Goal: Find specific page/section: Find specific page/section

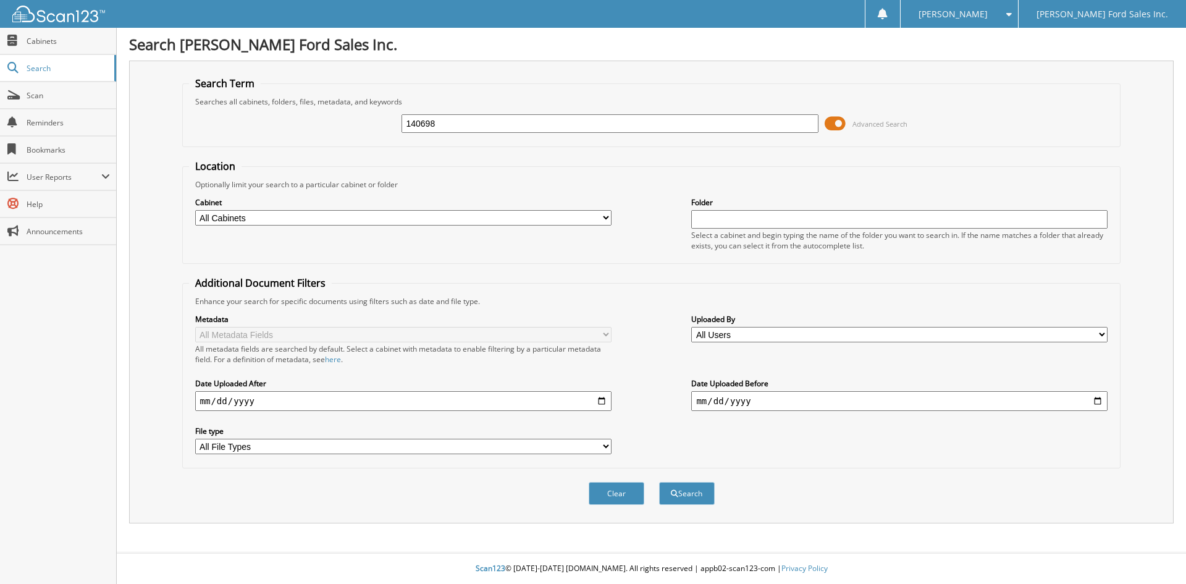
type input "140698"
click at [659, 482] on button "Search" at bounding box center [687, 493] width 56 height 23
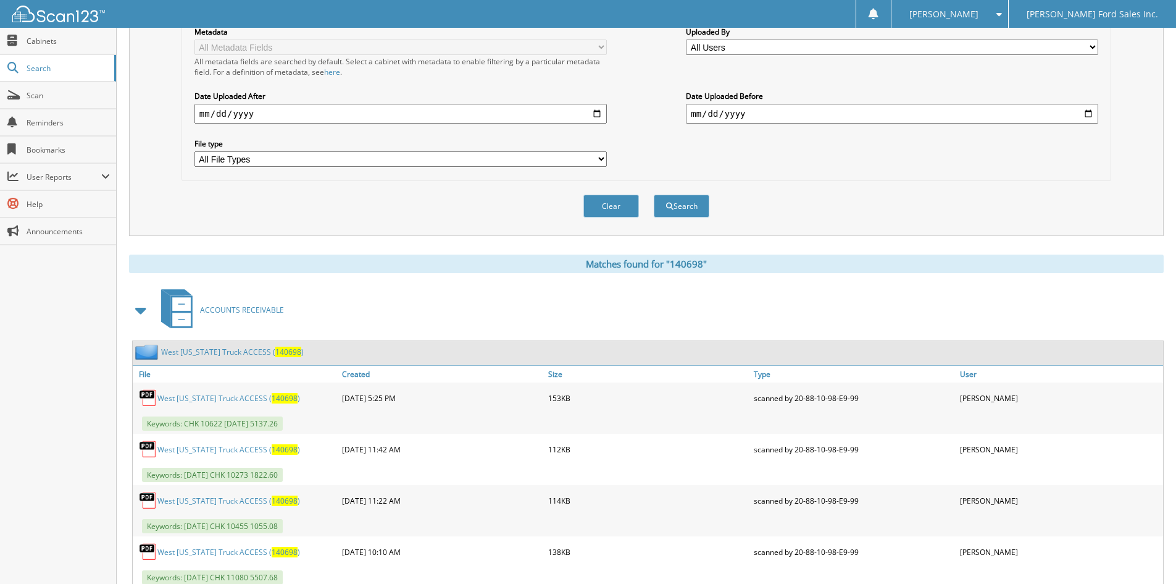
scroll to position [309, 0]
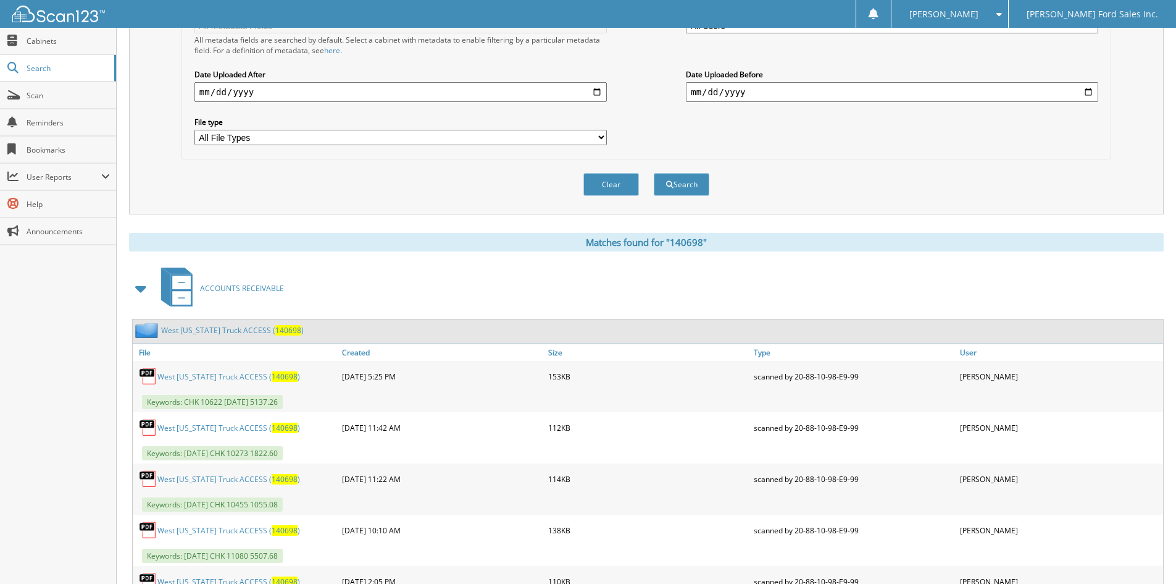
click at [166, 327] on link "West Texas Truck ACCESS ( 140698 )" at bounding box center [232, 330] width 143 height 10
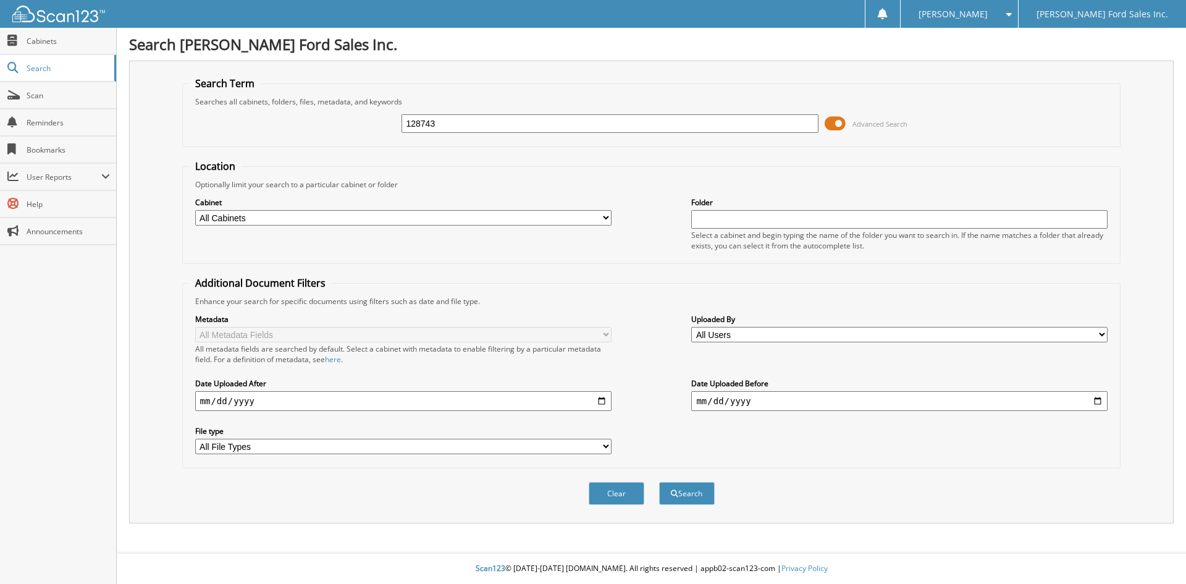
type input "128743"
click at [659, 482] on button "Search" at bounding box center [687, 493] width 56 height 23
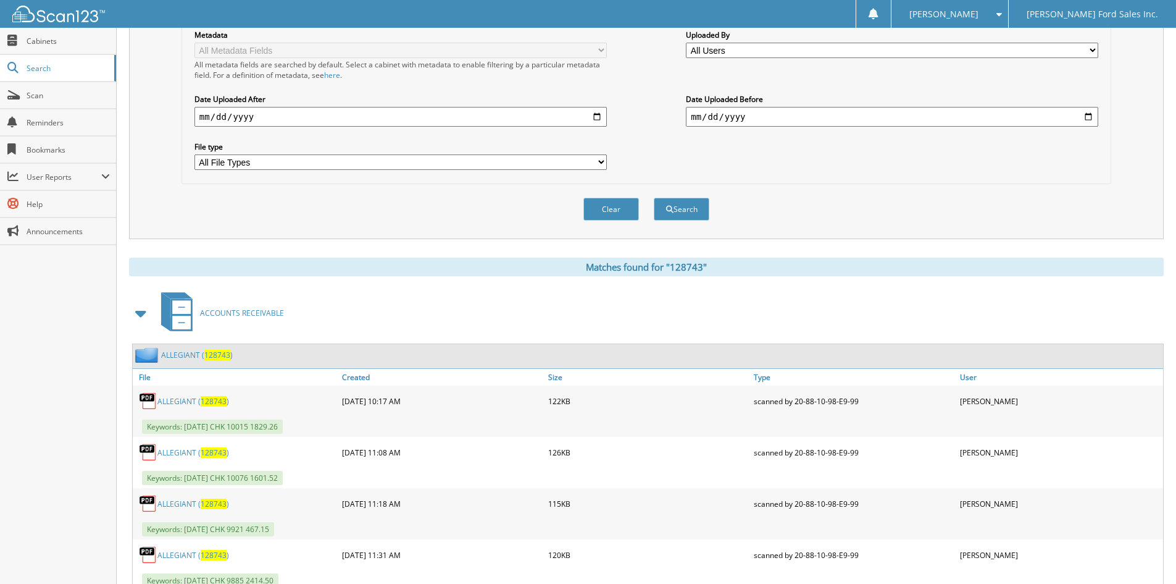
scroll to position [432, 0]
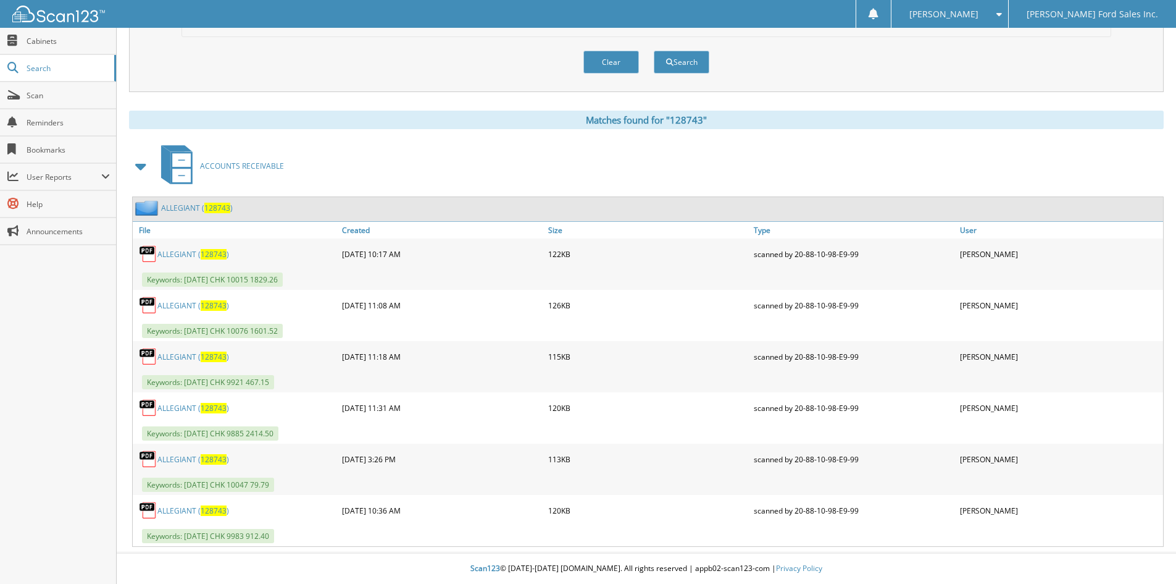
click at [171, 204] on link "ALLEGIANT ( 128743 )" at bounding box center [197, 208] width 72 height 10
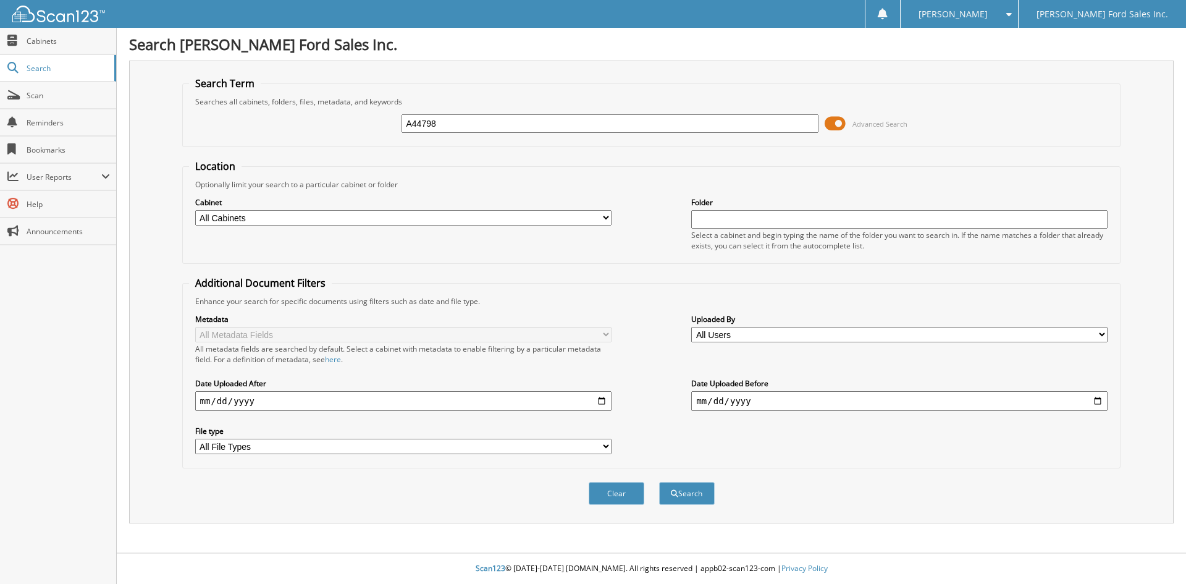
type input "A44798"
click at [659, 482] on button "Search" at bounding box center [687, 493] width 56 height 23
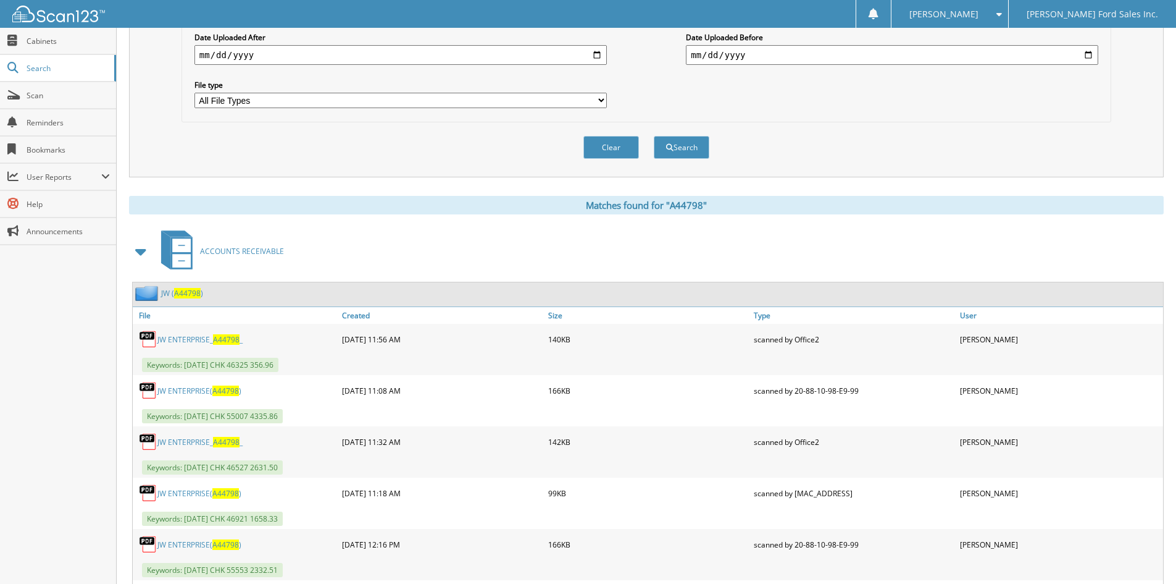
scroll to position [371, 0]
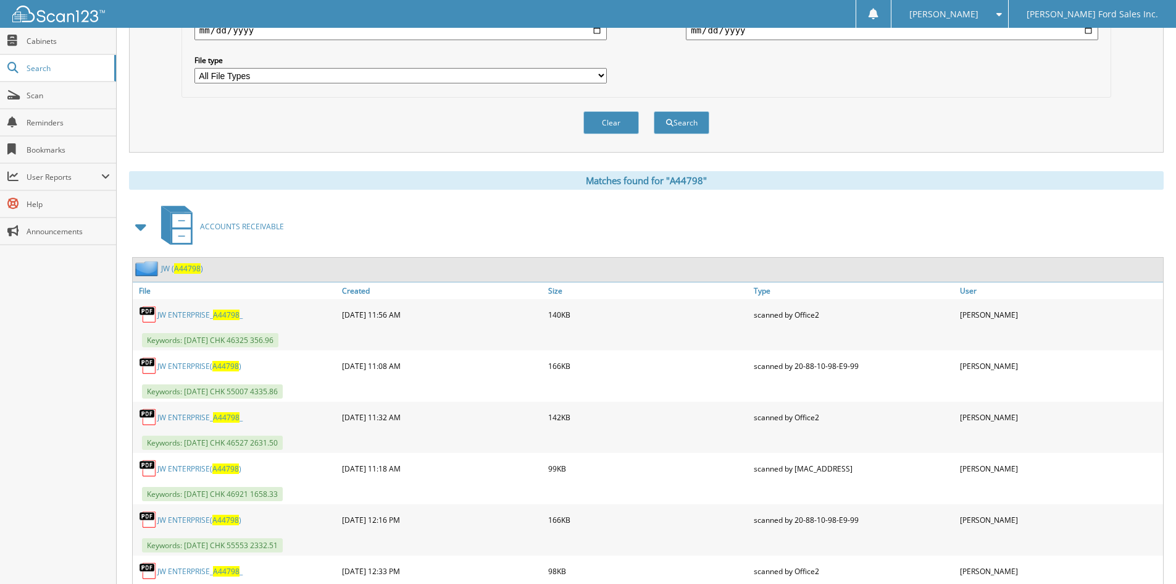
click at [185, 270] on span "A44798" at bounding box center [187, 268] width 27 height 10
